Goal: Find contact information: Find contact information

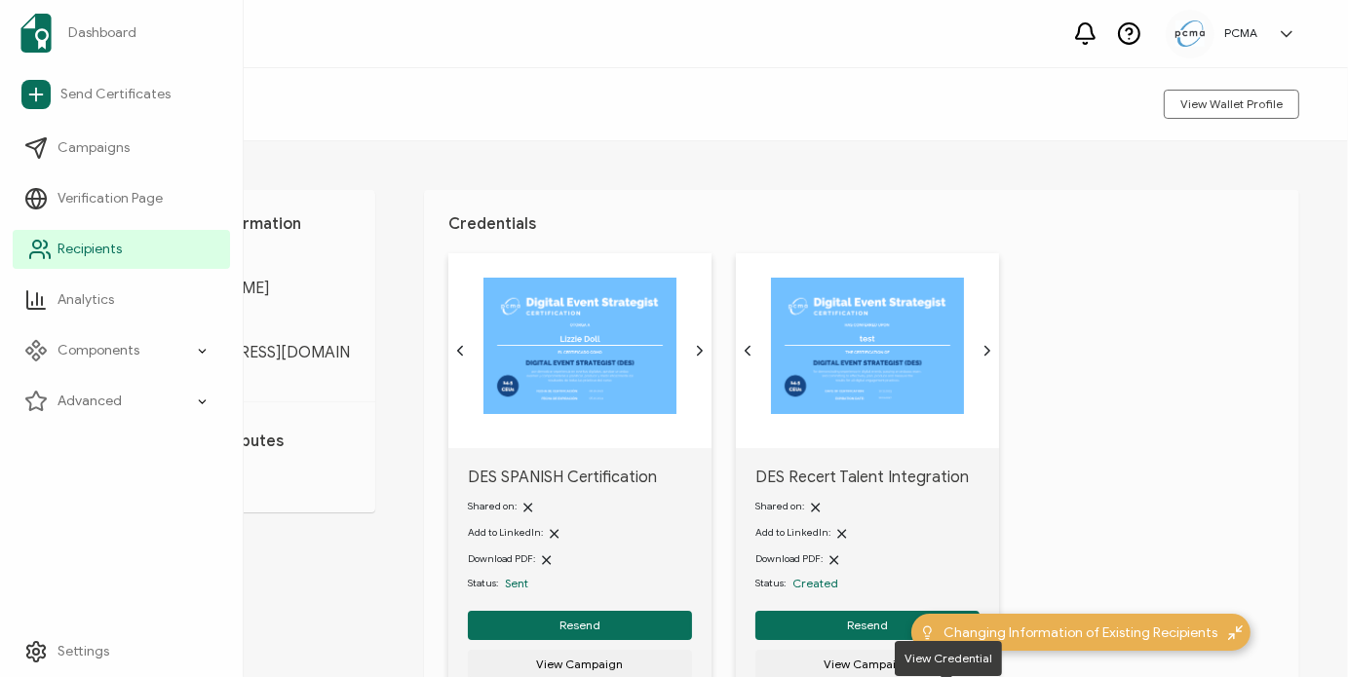
click at [72, 252] on span "Recipients" at bounding box center [90, 249] width 64 height 19
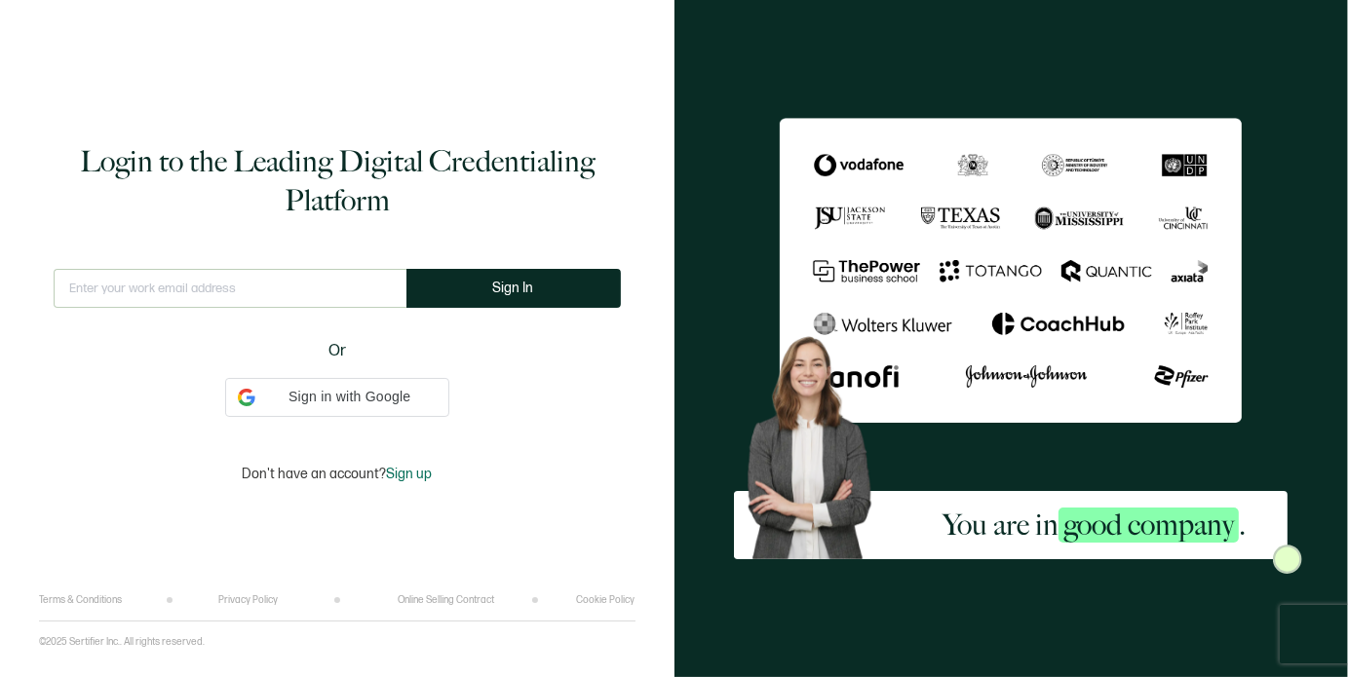
click at [285, 301] on input "text" at bounding box center [230, 288] width 353 height 39
type input "[EMAIL_ADDRESS][DOMAIN_NAME]"
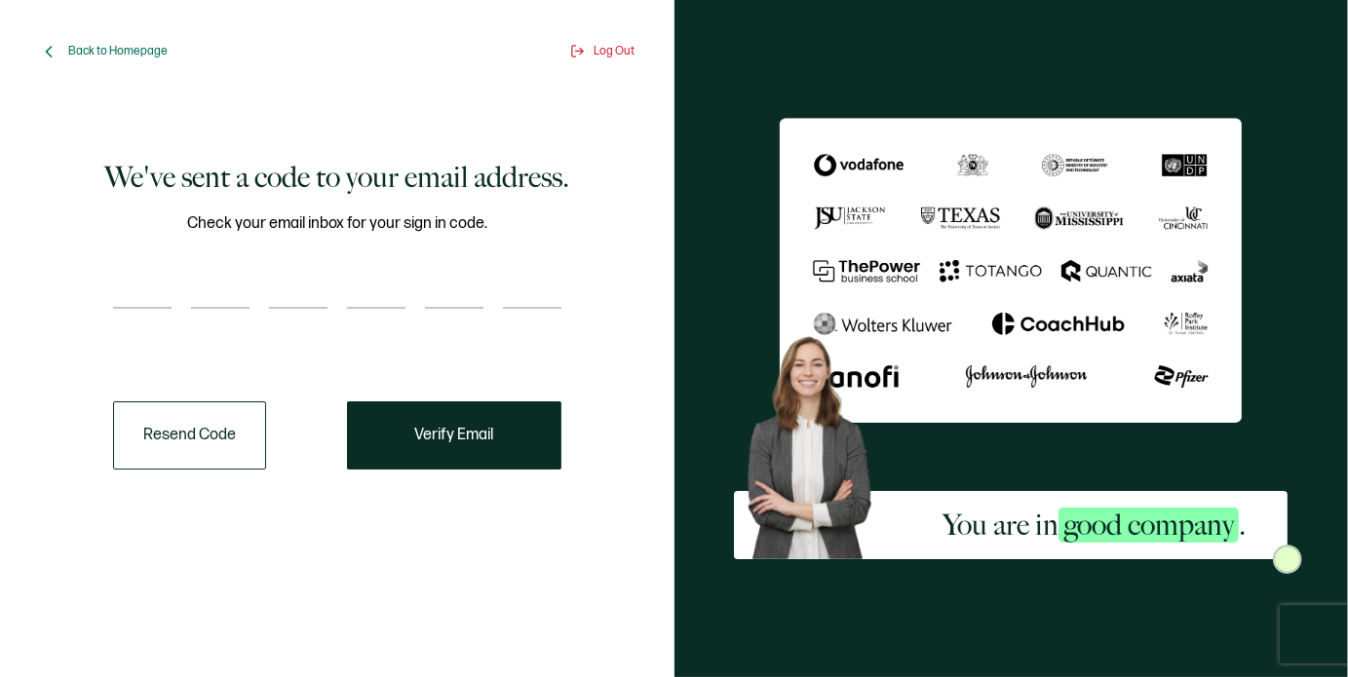
click at [136, 299] on input "number" at bounding box center [142, 289] width 58 height 39
paste input "9"
type input "9"
type input "1"
type input "3"
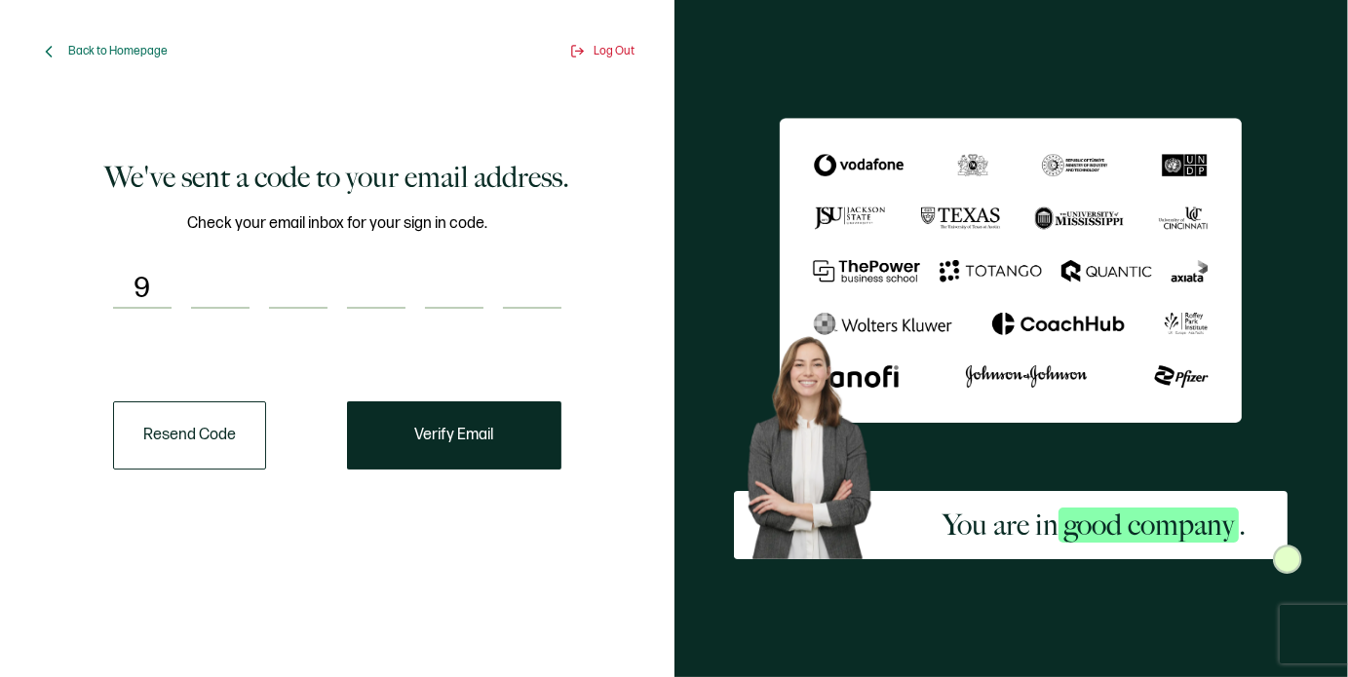
type input "6"
type input "0"
type input "4"
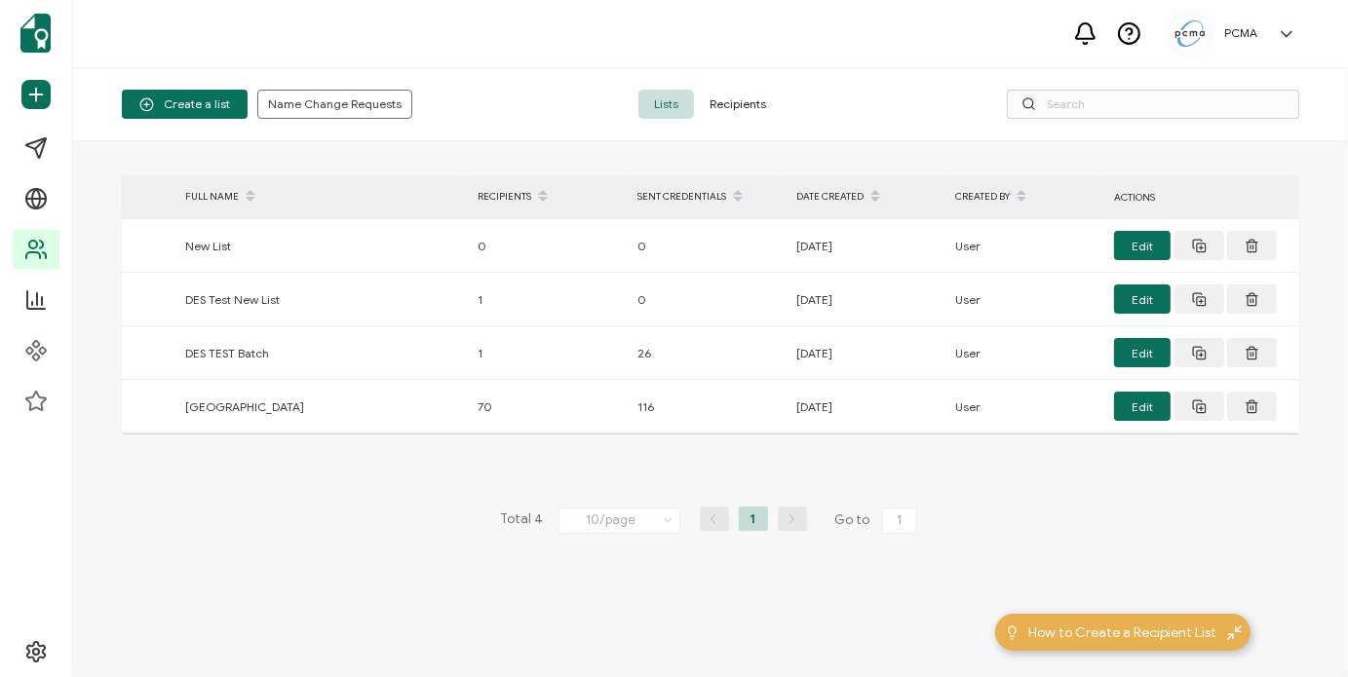
click at [717, 102] on span "Recipients" at bounding box center [738, 104] width 88 height 29
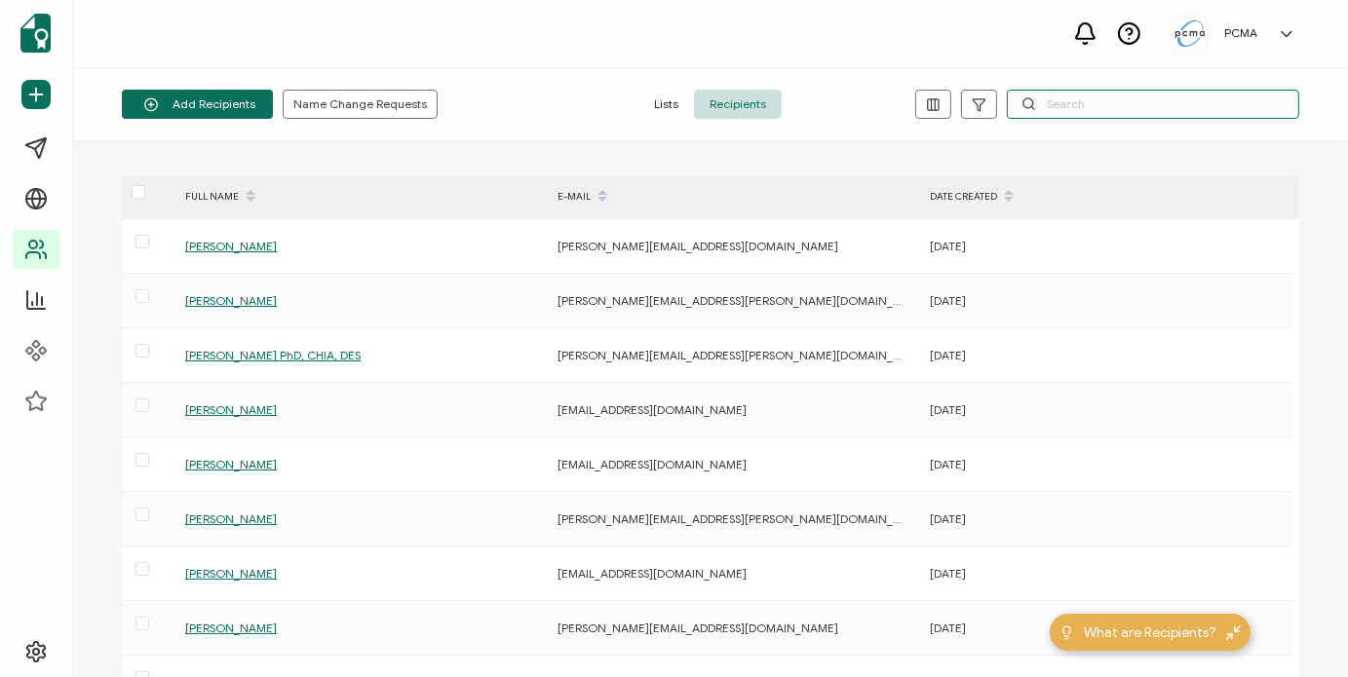
click at [1064, 111] on input "text" at bounding box center [1153, 104] width 292 height 29
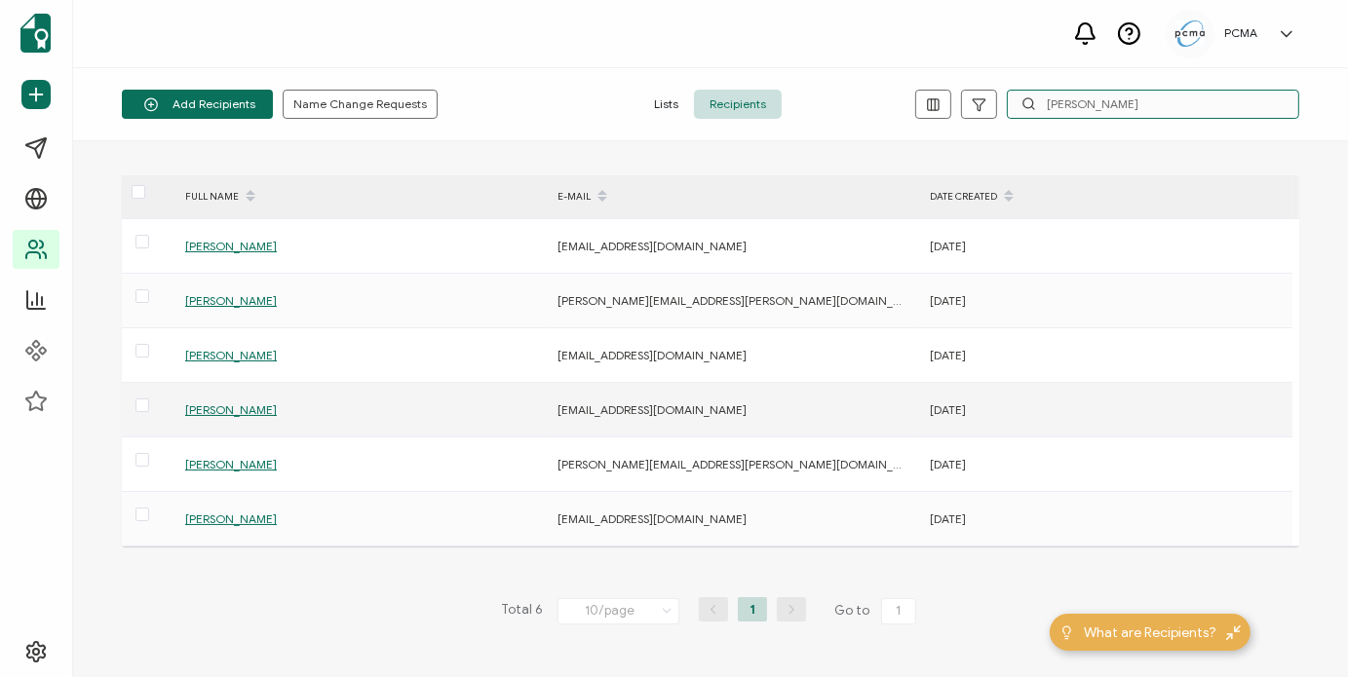
type input "[PERSON_NAME]"
click at [228, 406] on span "[PERSON_NAME]" at bounding box center [231, 410] width 92 height 15
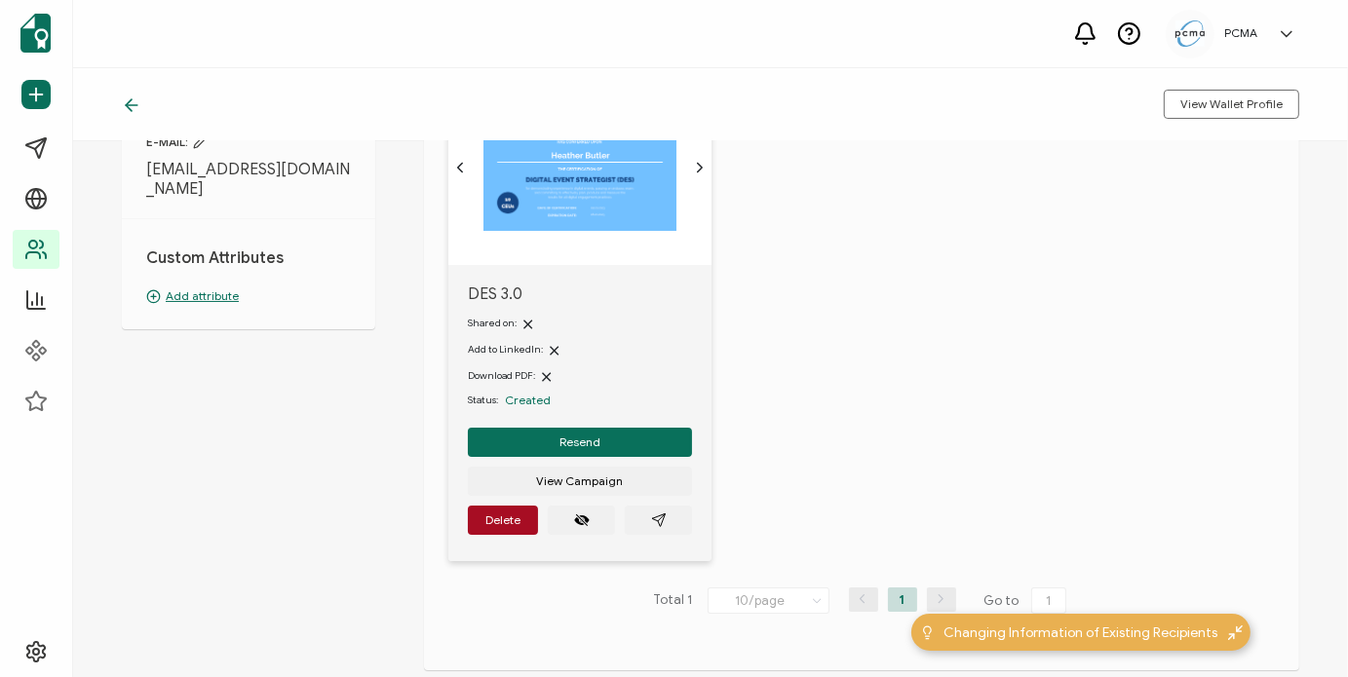
scroll to position [189, 0]
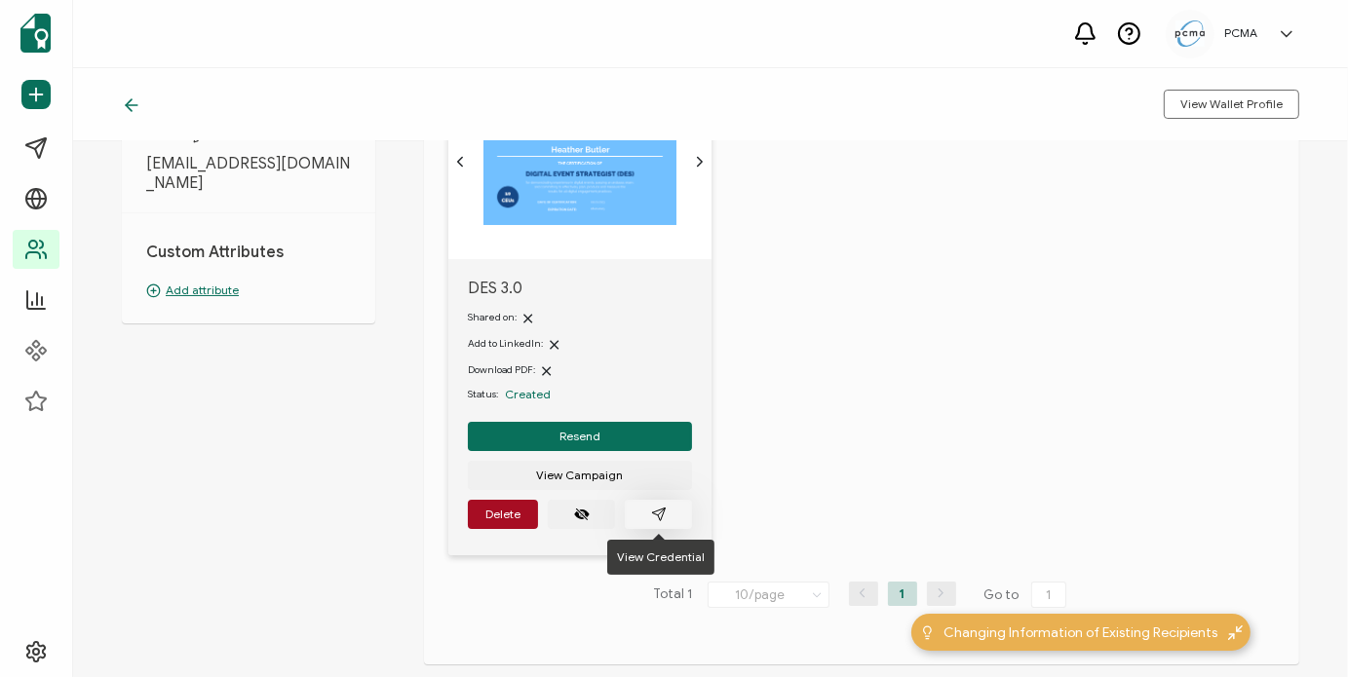
click at [677, 520] on button "button" at bounding box center [658, 514] width 67 height 29
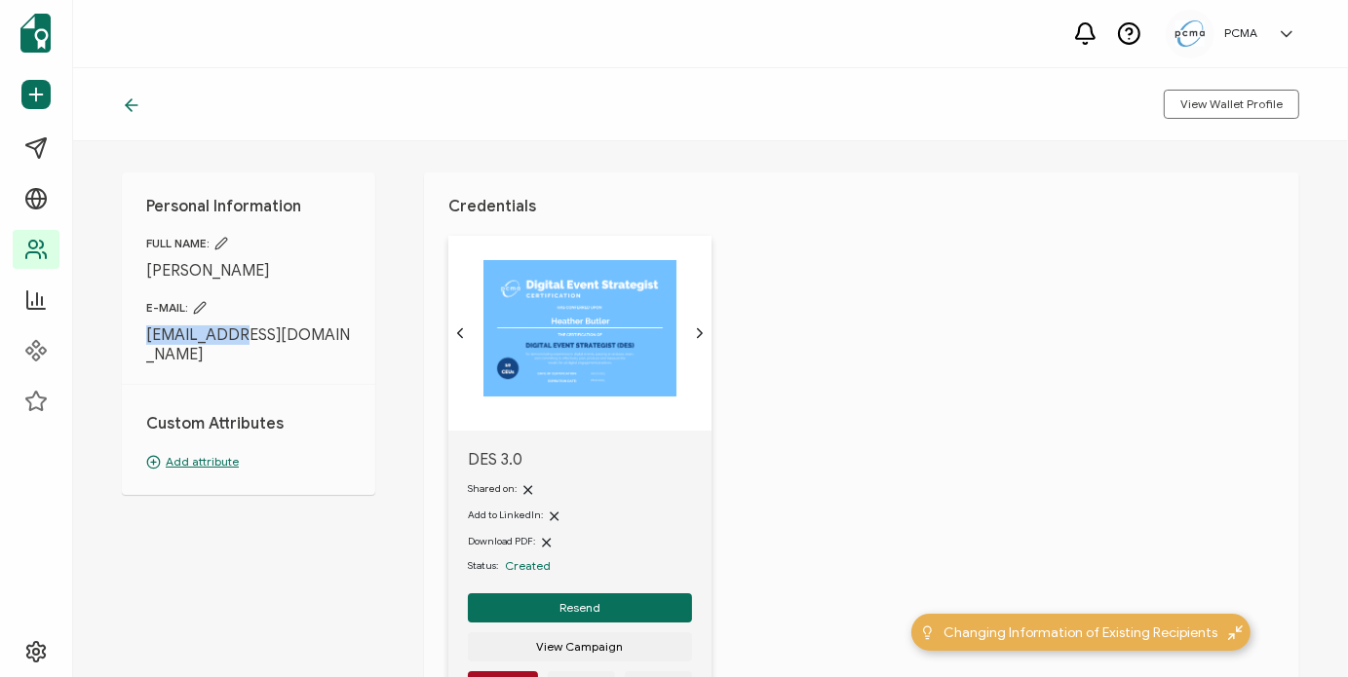
drag, startPoint x: 240, startPoint y: 337, endPoint x: 132, endPoint y: 339, distance: 108.2
click at [132, 339] on div "Personal Information FULL NAME: [PERSON_NAME] E-MAIL: [EMAIL_ADDRESS][DOMAIN_NA…" at bounding box center [248, 334] width 253 height 323
copy span "[EMAIL_ADDRESS][DOMAIN_NAME]"
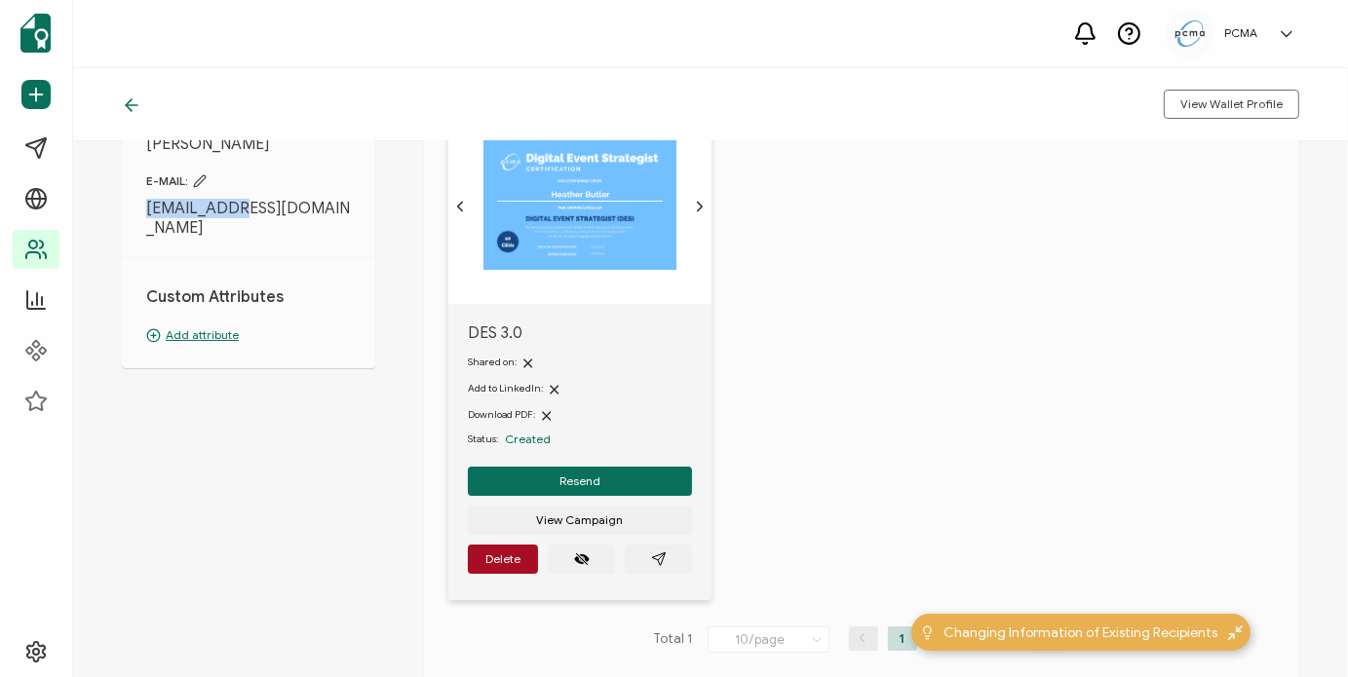
scroll to position [153, 0]
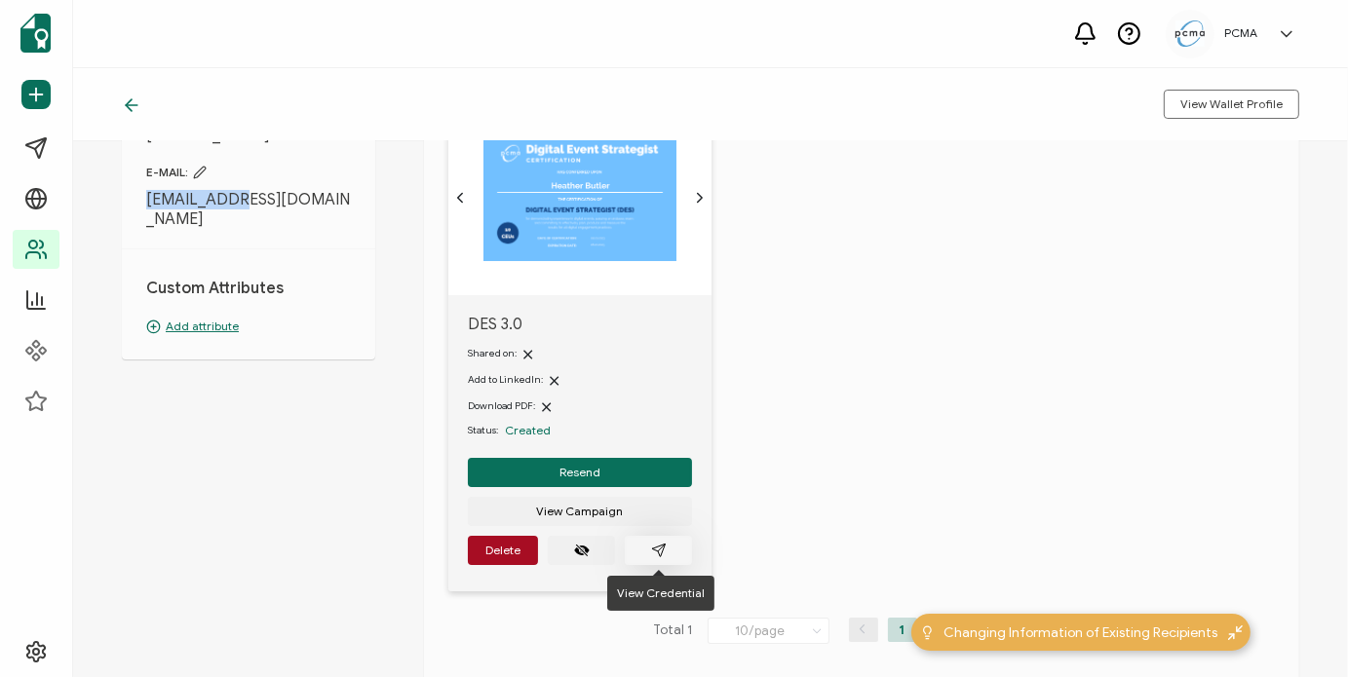
click at [658, 536] on button "button" at bounding box center [658, 550] width 67 height 29
